Goal: Information Seeking & Learning: Learn about a topic

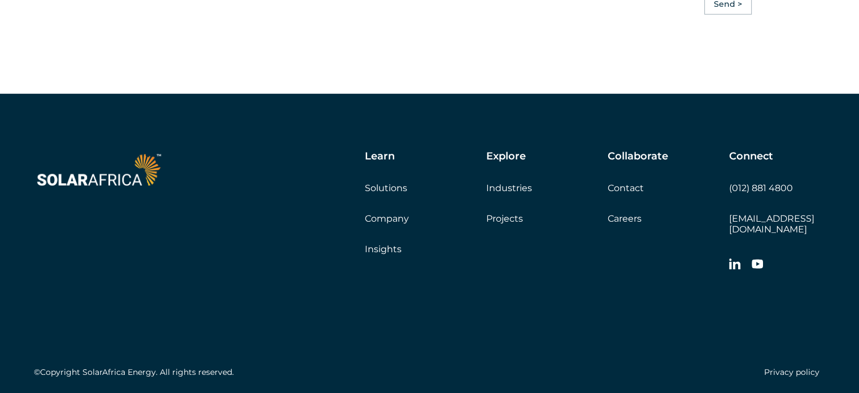
scroll to position [3206, 0]
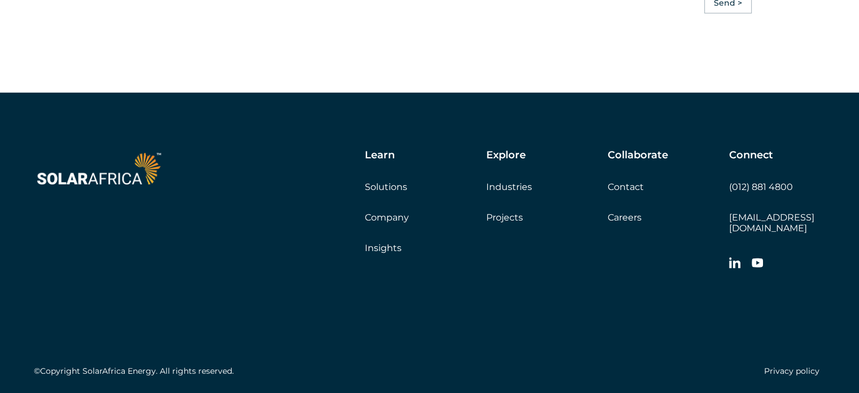
click at [631, 223] on link "Careers" at bounding box center [625, 217] width 34 height 11
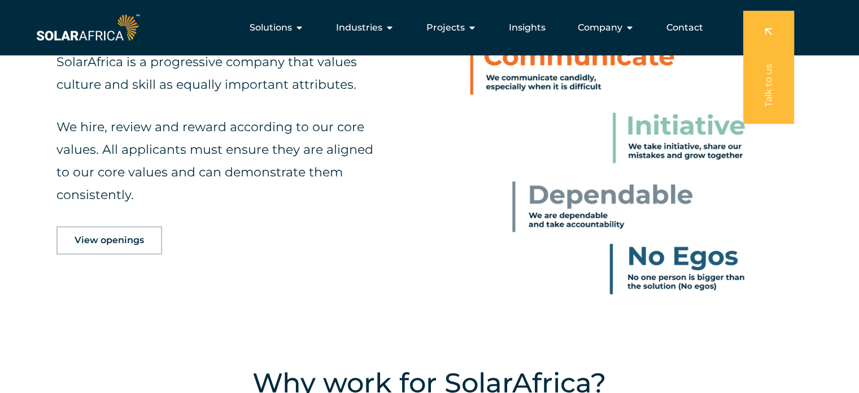
scroll to position [531, 0]
click at [105, 247] on link "View openings" at bounding box center [110, 241] width 106 height 28
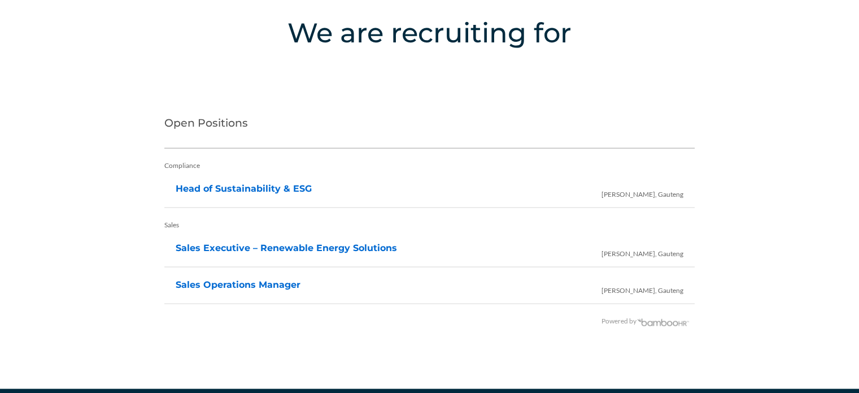
scroll to position [2236, 0]
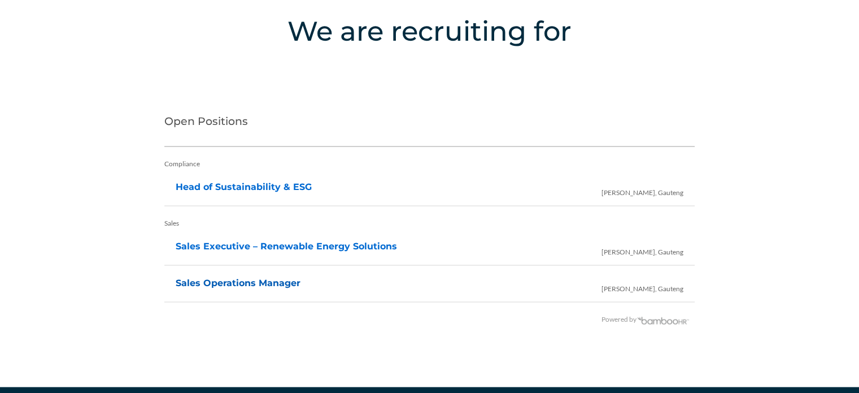
click at [262, 282] on link "Sales Operations Manager" at bounding box center [238, 282] width 125 height 11
